Goal: Navigation & Orientation: Find specific page/section

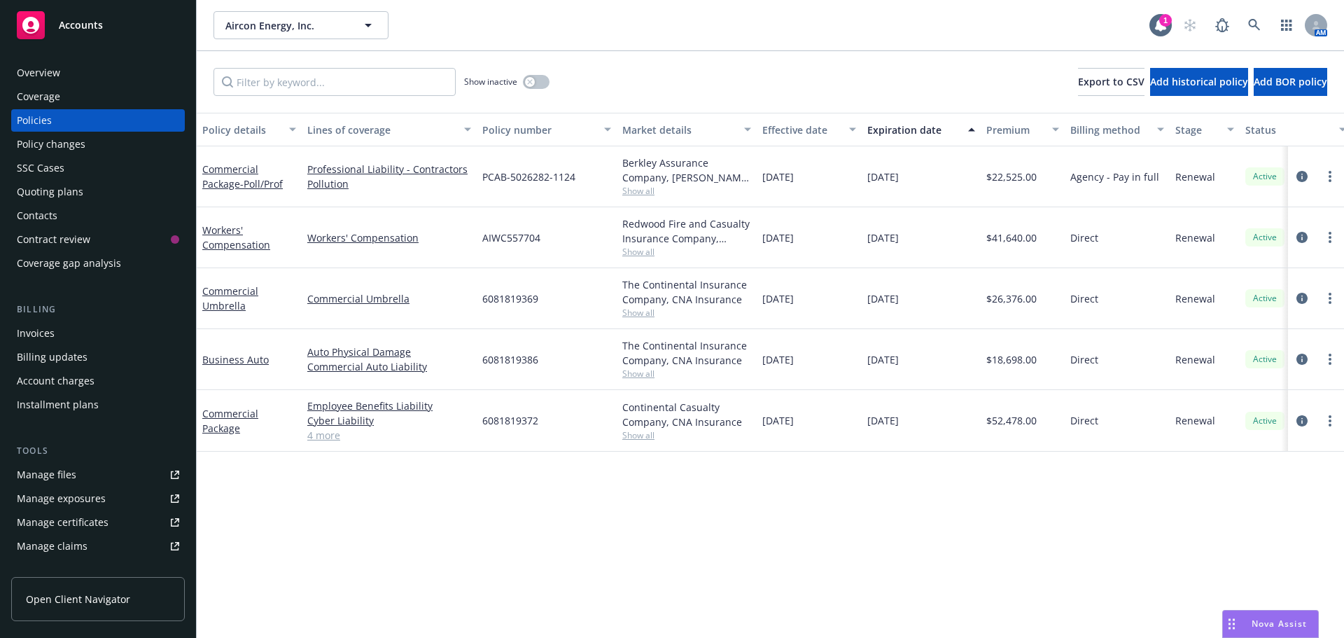
click at [63, 37] on div "Accounts" at bounding box center [98, 25] width 162 height 28
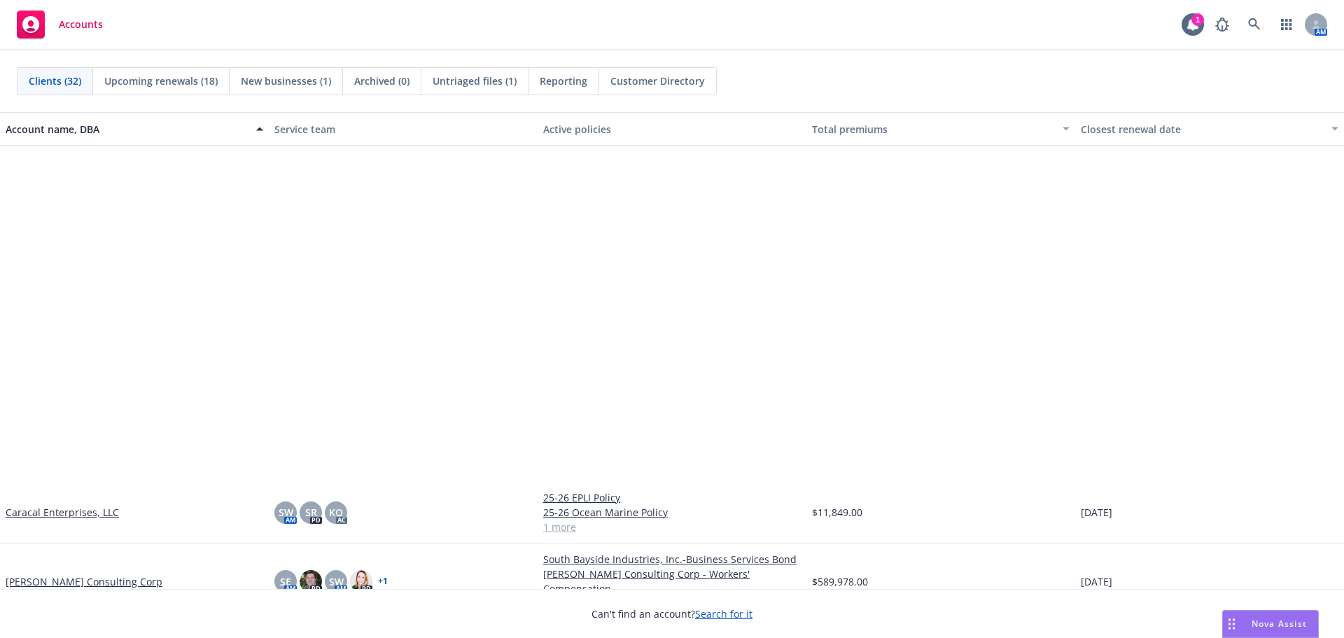
scroll to position [490, 0]
